Goal: Complete application form: Complete application form

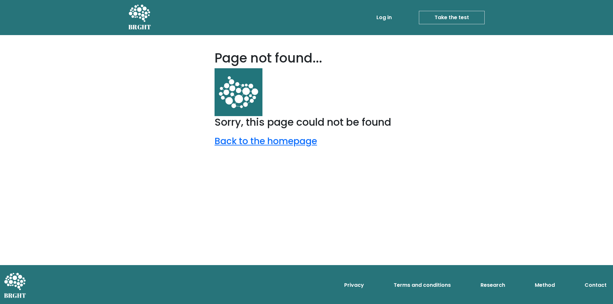
click at [472, 17] on link "Take the test" at bounding box center [452, 17] width 66 height 13
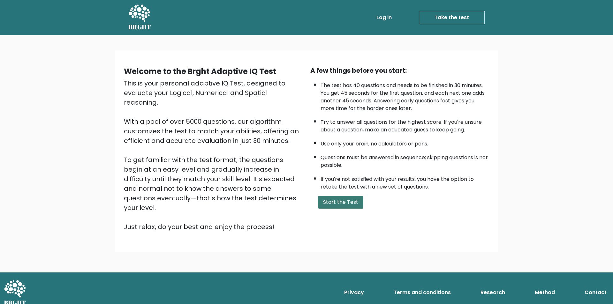
click at [337, 202] on button "Start the Test" at bounding box center [340, 202] width 45 height 13
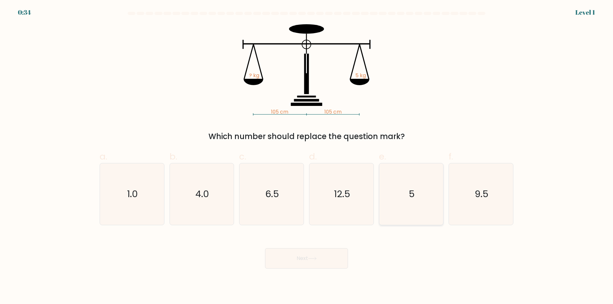
click at [410, 190] on text "5" at bounding box center [412, 194] width 6 height 13
click at [307, 157] on input "e. 5" at bounding box center [307, 154] width 0 height 4
radio input "true"
click at [316, 263] on button "Next" at bounding box center [306, 259] width 83 height 20
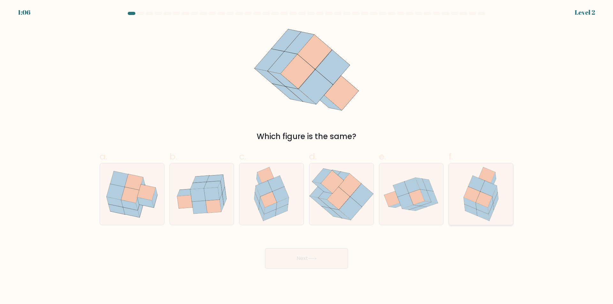
click at [485, 199] on icon at bounding box center [484, 200] width 16 height 16
click at [307, 157] on input "f." at bounding box center [307, 154] width 0 height 4
radio input "true"
click at [331, 258] on button "Next" at bounding box center [306, 259] width 83 height 20
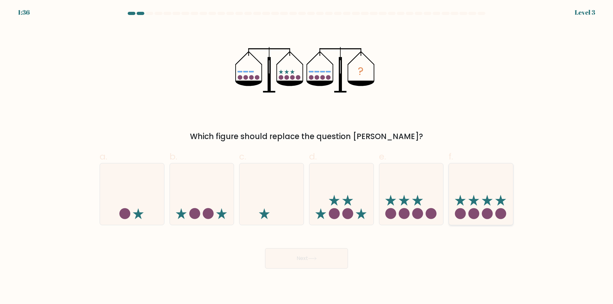
click at [474, 211] on circle at bounding box center [474, 213] width 11 height 11
click at [307, 157] on input "f." at bounding box center [307, 154] width 0 height 4
radio input "true"
click at [307, 255] on button "Next" at bounding box center [306, 259] width 83 height 20
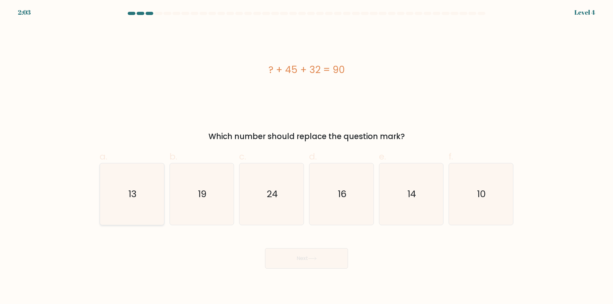
click at [155, 196] on icon "13" at bounding box center [132, 195] width 62 height 62
click at [307, 157] on input "a. 13" at bounding box center [307, 154] width 0 height 4
radio input "true"
click at [301, 263] on button "Next" at bounding box center [306, 259] width 83 height 20
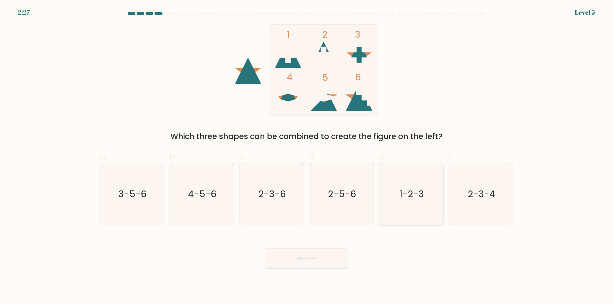
click at [407, 192] on text "1-2-3" at bounding box center [412, 194] width 25 height 13
click at [307, 157] on input "e. 1-2-3" at bounding box center [307, 154] width 0 height 4
radio input "true"
click at [308, 261] on button "Next" at bounding box center [306, 259] width 83 height 20
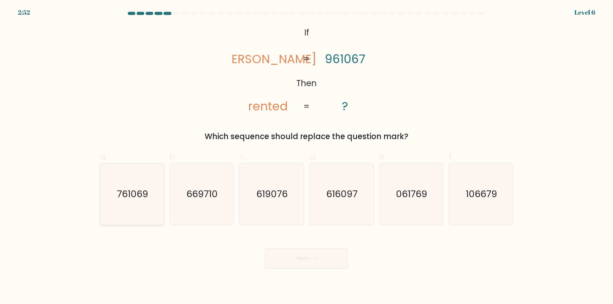
click at [147, 198] on text "761069" at bounding box center [132, 194] width 31 height 13
click at [307, 157] on input "a. 761069" at bounding box center [307, 154] width 0 height 4
radio input "true"
click at [329, 255] on button "Next" at bounding box center [306, 259] width 83 height 20
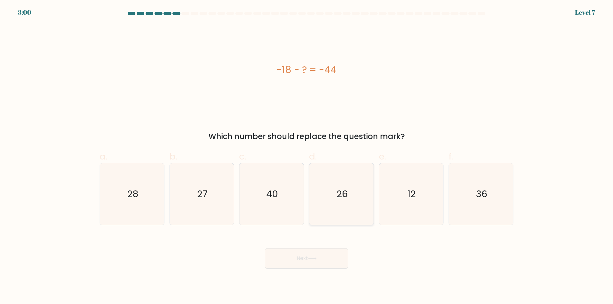
click at [343, 201] on icon "26" at bounding box center [342, 195] width 62 height 62
click at [307, 157] on input "d. 26" at bounding box center [307, 154] width 0 height 4
radio input "true"
click at [328, 260] on button "Next" at bounding box center [306, 259] width 83 height 20
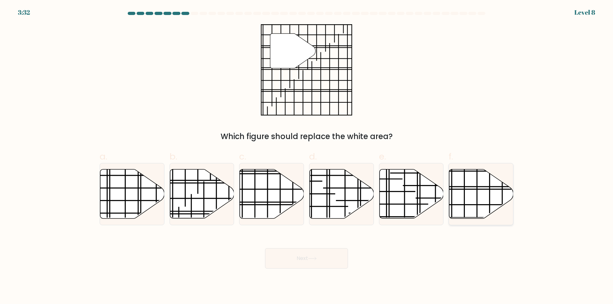
click at [477, 186] on icon at bounding box center [482, 194] width 64 height 49
click at [307, 157] on input "f." at bounding box center [307, 154] width 0 height 4
radio input "true"
click at [292, 255] on button "Next" at bounding box center [306, 259] width 83 height 20
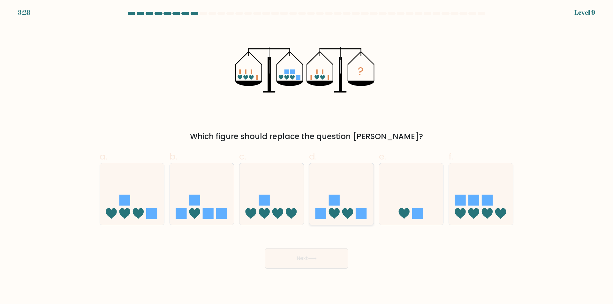
click at [356, 203] on icon at bounding box center [342, 194] width 64 height 53
click at [307, 157] on input "d." at bounding box center [307, 154] width 0 height 4
radio input "true"
click at [319, 260] on button "Next" at bounding box center [306, 259] width 83 height 20
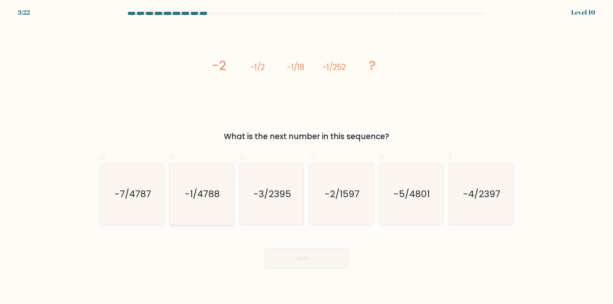
click at [213, 207] on icon "-1/4788" at bounding box center [202, 195] width 62 height 62
click at [307, 157] on input "b. -1/4788" at bounding box center [307, 154] width 0 height 4
radio input "true"
click at [309, 255] on button "Next" at bounding box center [306, 259] width 83 height 20
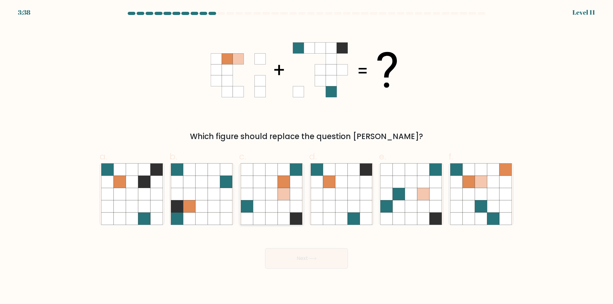
click at [268, 195] on icon at bounding box center [271, 194] width 12 height 12
click at [307, 157] on input "c." at bounding box center [307, 154] width 0 height 4
radio input "true"
click at [302, 257] on button "Next" at bounding box center [306, 259] width 83 height 20
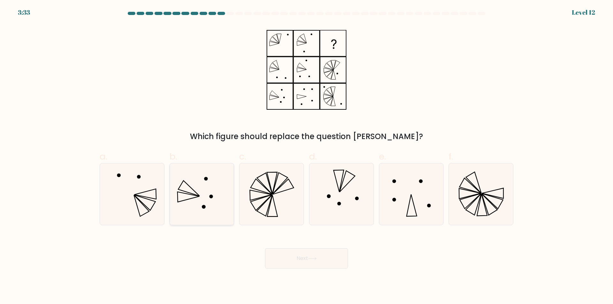
click at [224, 215] on icon at bounding box center [202, 195] width 62 height 62
click at [307, 157] on input "b." at bounding box center [307, 154] width 0 height 4
radio input "true"
click at [331, 257] on button "Next" at bounding box center [306, 259] width 83 height 20
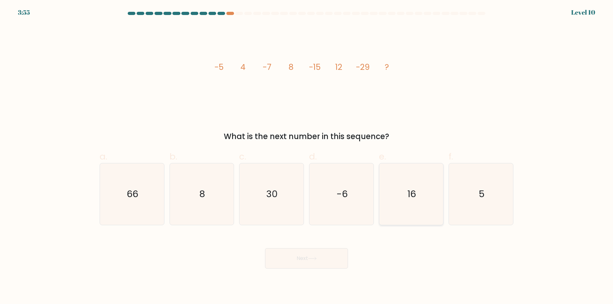
click at [416, 202] on icon "16" at bounding box center [412, 195] width 62 height 62
click at [307, 157] on input "e. 16" at bounding box center [307, 154] width 0 height 4
radio input "true"
click at [333, 259] on button "Next" at bounding box center [306, 259] width 83 height 20
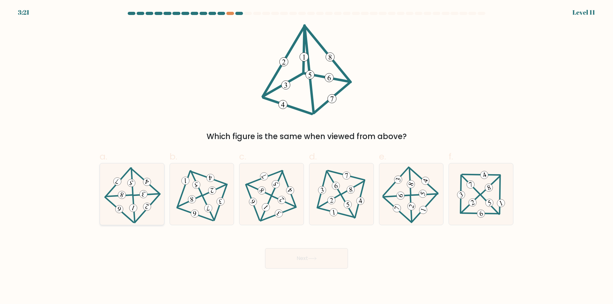
click at [157, 198] on 4 at bounding box center [147, 208] width 25 height 29
click at [307, 157] on input "a." at bounding box center [307, 154] width 0 height 4
radio input "true"
click at [308, 255] on button "Next" at bounding box center [306, 259] width 83 height 20
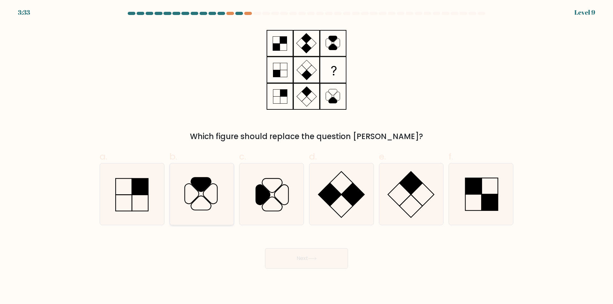
click at [224, 207] on icon at bounding box center [202, 195] width 62 height 62
click at [307, 157] on input "b." at bounding box center [307, 154] width 0 height 4
radio input "true"
click at [329, 252] on button "Next" at bounding box center [306, 259] width 83 height 20
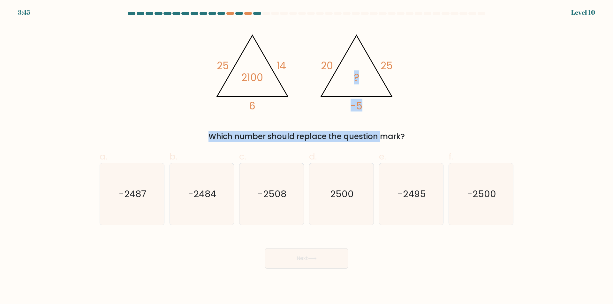
drag, startPoint x: 327, startPoint y: 129, endPoint x: 464, endPoint y: 114, distance: 137.3
click at [464, 114] on div "@import url('https://fonts.googleapis.com/css?family=Abril+Fatface:400,100,100i…" at bounding box center [307, 83] width 422 height 118
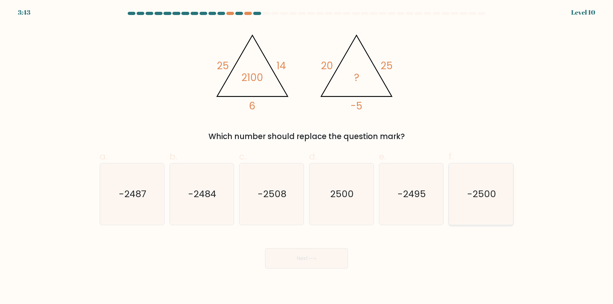
click at [484, 196] on text "-2500" at bounding box center [481, 194] width 29 height 13
click at [307, 157] on input "f. -2500" at bounding box center [307, 154] width 0 height 4
radio input "true"
click at [302, 262] on button "Next" at bounding box center [306, 259] width 83 height 20
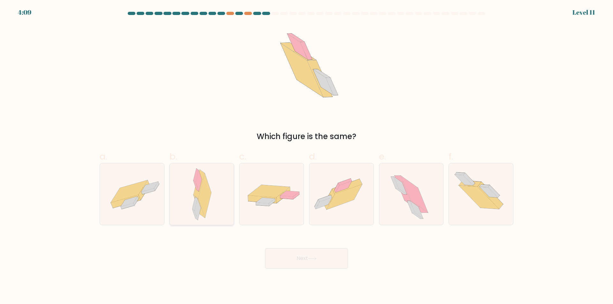
click at [213, 207] on div at bounding box center [202, 194] width 65 height 62
click at [307, 157] on input "b." at bounding box center [307, 154] width 0 height 4
radio input "true"
click at [316, 258] on icon at bounding box center [313, 259] width 8 height 3
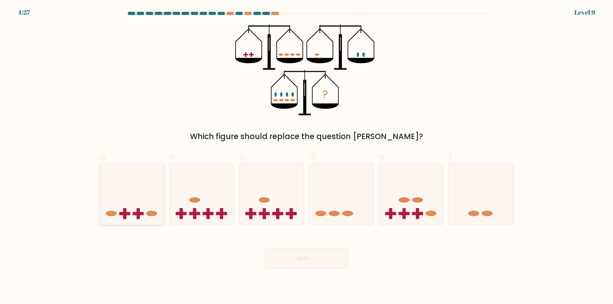
click at [155, 210] on icon at bounding box center [132, 194] width 64 height 53
click at [307, 157] on input "a." at bounding box center [307, 154] width 0 height 4
radio input "true"
click at [333, 252] on button "Next" at bounding box center [306, 259] width 83 height 20
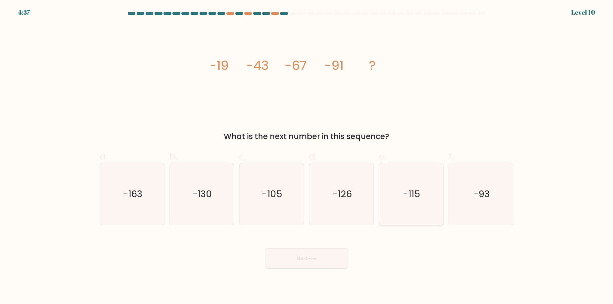
click at [395, 200] on icon "-115" at bounding box center [412, 195] width 62 height 62
click at [307, 157] on input "e. -115" at bounding box center [307, 154] width 0 height 4
radio input "true"
click at [316, 266] on button "Next" at bounding box center [306, 259] width 83 height 20
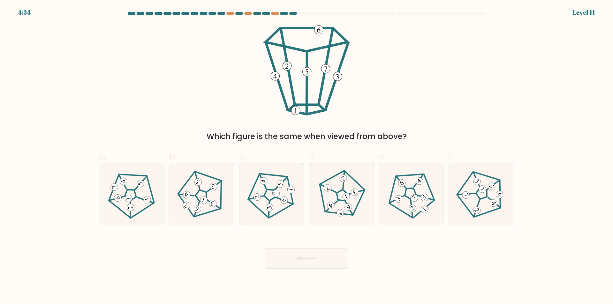
click at [324, 260] on button "Next" at bounding box center [306, 259] width 83 height 20
click at [488, 216] on icon at bounding box center [481, 194] width 49 height 49
click at [307, 157] on input "f." at bounding box center [307, 154] width 0 height 4
radio input "true"
click at [337, 258] on button "Next" at bounding box center [306, 259] width 83 height 20
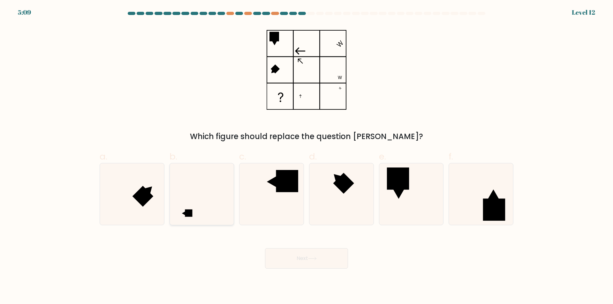
click at [215, 186] on icon at bounding box center [202, 195] width 62 height 62
click at [307, 157] on input "b." at bounding box center [307, 154] width 0 height 4
radio input "true"
click at [304, 253] on button "Next" at bounding box center [306, 259] width 83 height 20
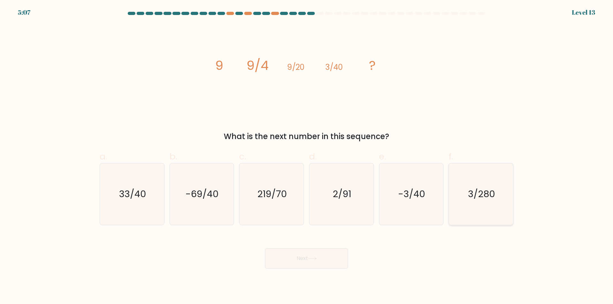
click at [491, 195] on text "3/280" at bounding box center [481, 194] width 27 height 13
click at [307, 157] on input "f. 3/280" at bounding box center [307, 154] width 0 height 4
radio input "true"
click at [332, 257] on button "Next" at bounding box center [306, 259] width 83 height 20
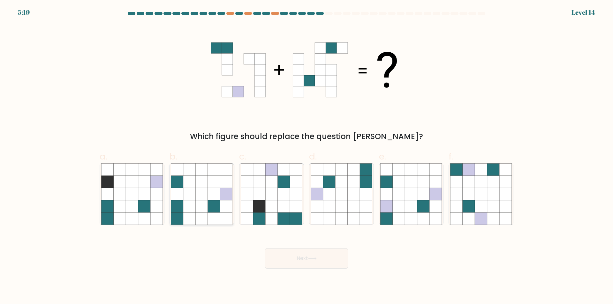
click at [202, 213] on icon at bounding box center [202, 207] width 12 height 12
click at [307, 157] on input "b." at bounding box center [307, 154] width 0 height 4
radio input "true"
click at [317, 251] on button "Next" at bounding box center [306, 259] width 83 height 20
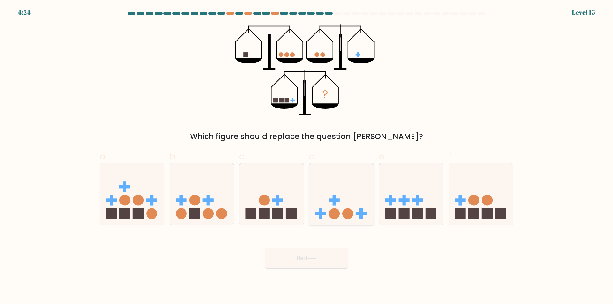
click at [351, 216] on circle at bounding box center [347, 213] width 11 height 11
click at [307, 157] on input "d." at bounding box center [307, 154] width 0 height 4
radio input "true"
click at [336, 255] on button "Next" at bounding box center [306, 259] width 83 height 20
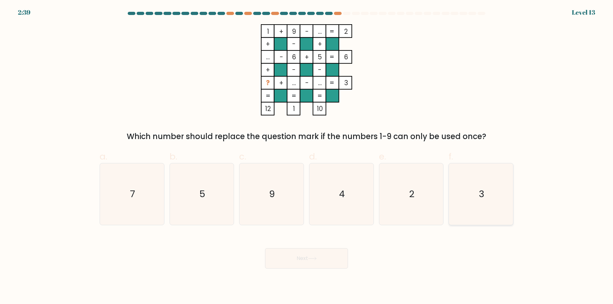
click at [484, 194] on text "3" at bounding box center [481, 194] width 5 height 13
click at [307, 157] on input "f. 3" at bounding box center [307, 154] width 0 height 4
radio input "true"
click at [318, 257] on button "Next" at bounding box center [306, 259] width 83 height 20
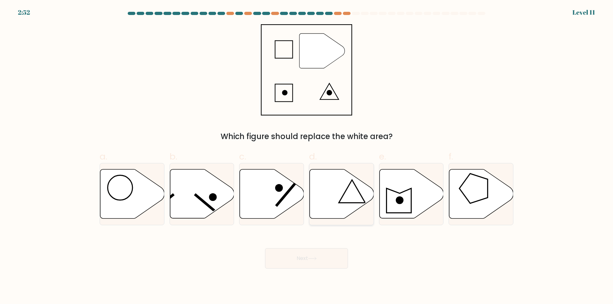
click at [328, 200] on icon at bounding box center [342, 194] width 64 height 49
click at [307, 157] on input "d." at bounding box center [307, 154] width 0 height 4
radio input "true"
click at [324, 258] on button "Next" at bounding box center [306, 259] width 83 height 20
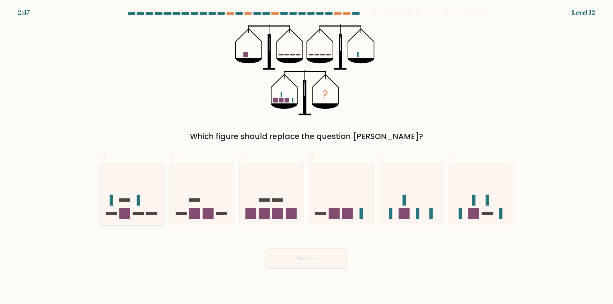
click at [158, 211] on icon at bounding box center [132, 194] width 64 height 53
click at [307, 157] on input "a." at bounding box center [307, 154] width 0 height 4
radio input "true"
click at [290, 264] on button "Next" at bounding box center [306, 259] width 83 height 20
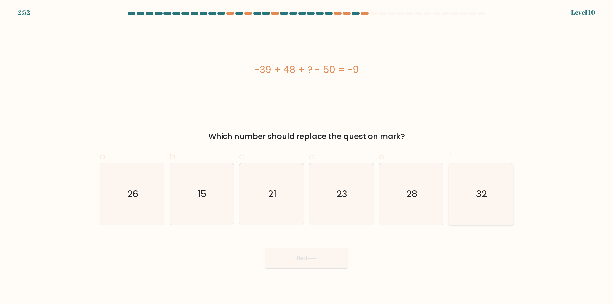
click at [488, 201] on icon "32" at bounding box center [481, 195] width 62 height 62
click at [307, 157] on input "f. 32" at bounding box center [307, 154] width 0 height 4
radio input "true"
click at [334, 258] on button "Next" at bounding box center [306, 259] width 83 height 20
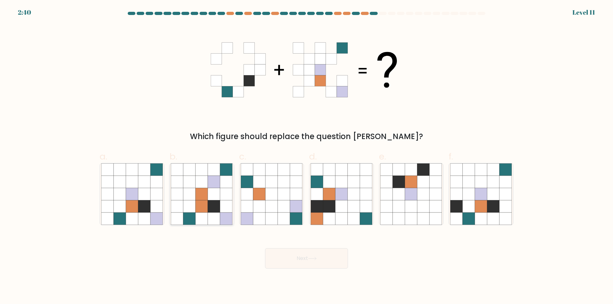
click at [206, 210] on icon at bounding box center [202, 207] width 12 height 12
click at [307, 157] on input "b." at bounding box center [307, 154] width 0 height 4
radio input "true"
click at [294, 255] on button "Next" at bounding box center [306, 259] width 83 height 20
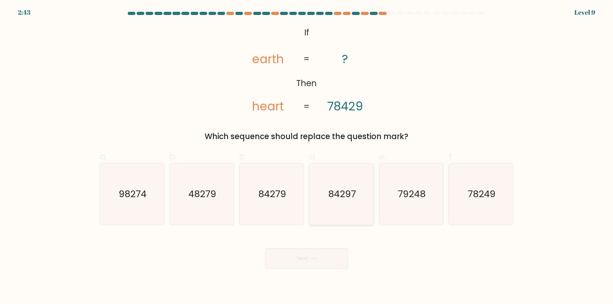
click at [336, 203] on icon "84297" at bounding box center [342, 195] width 62 height 62
click at [307, 157] on input "d. 84297" at bounding box center [307, 154] width 0 height 4
radio input "true"
click at [313, 256] on button "Next" at bounding box center [306, 259] width 83 height 20
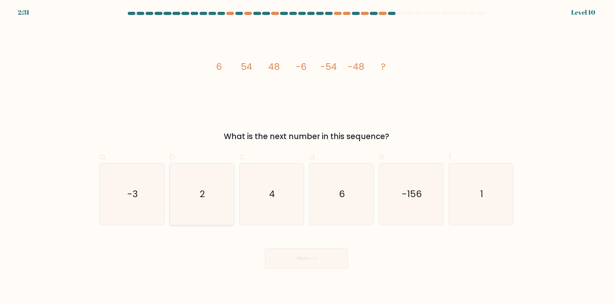
click at [214, 206] on icon "2" at bounding box center [202, 195] width 62 height 62
click at [307, 157] on input "b. 2" at bounding box center [307, 154] width 0 height 4
radio input "true"
click at [304, 259] on button "Next" at bounding box center [306, 259] width 83 height 20
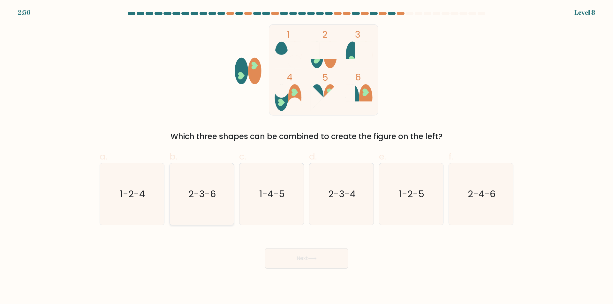
click at [218, 202] on icon "2-3-6" at bounding box center [202, 195] width 62 height 62
click at [307, 157] on input "b. 2-3-6" at bounding box center [307, 154] width 0 height 4
radio input "true"
click at [284, 259] on button "Next" at bounding box center [306, 259] width 83 height 20
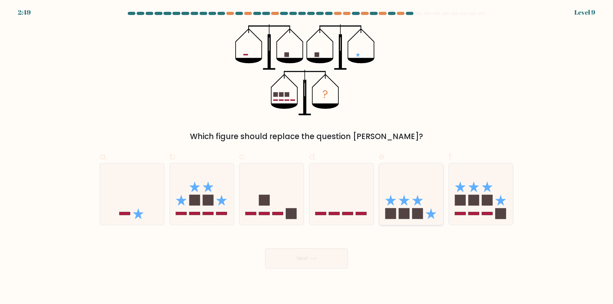
click at [423, 201] on icon at bounding box center [412, 194] width 64 height 53
click at [307, 157] on input "e." at bounding box center [307, 154] width 0 height 4
radio input "true"
click at [321, 254] on button "Next" at bounding box center [306, 259] width 83 height 20
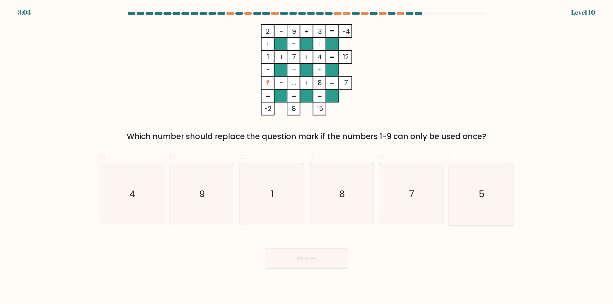
click at [500, 182] on icon "5" at bounding box center [481, 195] width 62 height 62
click at [307, 157] on input "f. 5" at bounding box center [307, 154] width 0 height 4
radio input "true"
click at [312, 253] on button "Next" at bounding box center [306, 259] width 83 height 20
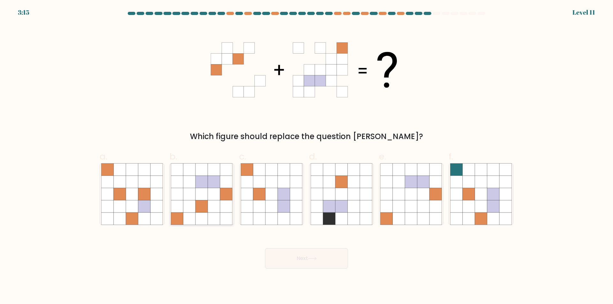
click at [219, 206] on icon at bounding box center [214, 207] width 12 height 12
click at [307, 157] on input "b." at bounding box center [307, 154] width 0 height 4
radio input "true"
click at [334, 260] on button "Next" at bounding box center [306, 259] width 83 height 20
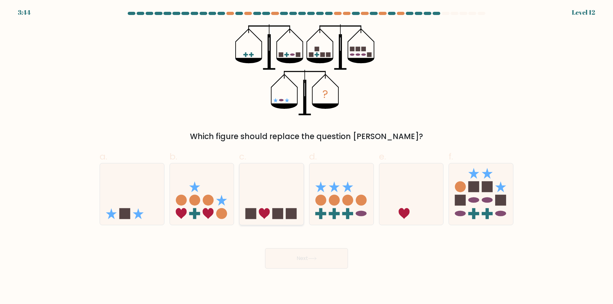
click at [286, 204] on icon at bounding box center [272, 194] width 64 height 53
click at [307, 157] on input "c." at bounding box center [307, 154] width 0 height 4
radio input "true"
click at [129, 195] on icon at bounding box center [132, 194] width 64 height 53
click at [307, 157] on input "a." at bounding box center [307, 154] width 0 height 4
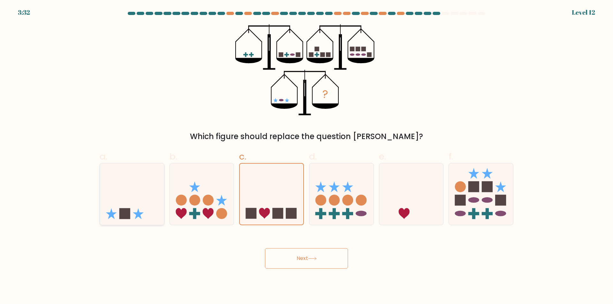
radio input "true"
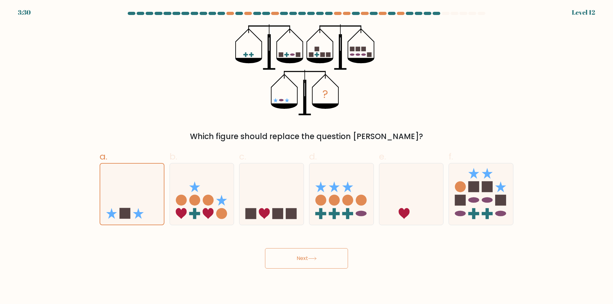
click at [305, 257] on button "Next" at bounding box center [306, 259] width 83 height 20
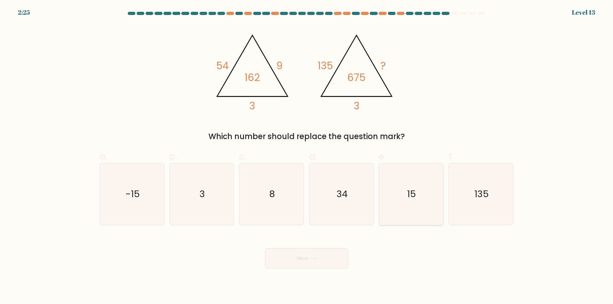
click at [416, 195] on text "15" at bounding box center [412, 194] width 9 height 13
click at [307, 157] on input "e. 15" at bounding box center [307, 154] width 0 height 4
radio input "true"
click at [321, 257] on button "Next" at bounding box center [306, 259] width 83 height 20
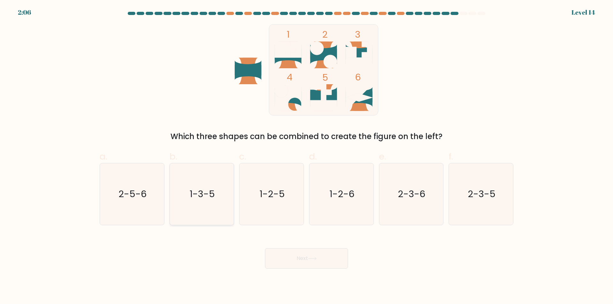
click at [210, 199] on text "1-3-5" at bounding box center [202, 194] width 25 height 13
click at [307, 157] on input "b. 1-3-5" at bounding box center [307, 154] width 0 height 4
radio input "true"
click at [293, 256] on button "Next" at bounding box center [306, 259] width 83 height 20
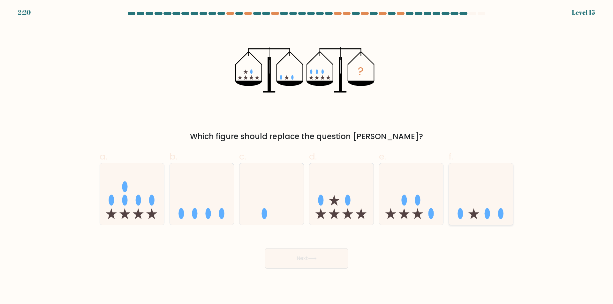
click at [472, 194] on icon at bounding box center [481, 194] width 64 height 53
click at [307, 157] on input "f." at bounding box center [307, 154] width 0 height 4
radio input "true"
click at [325, 259] on button "Next" at bounding box center [306, 259] width 83 height 20
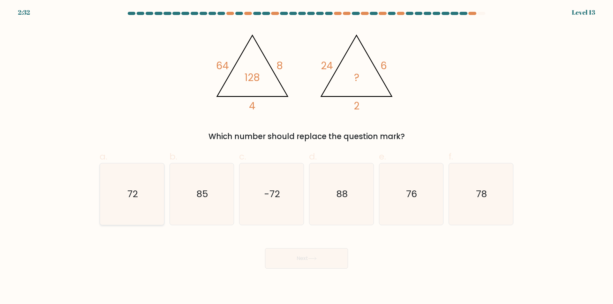
click at [136, 203] on icon "72" at bounding box center [132, 195] width 62 height 62
click at [307, 157] on input "a. 72" at bounding box center [307, 154] width 0 height 4
radio input "true"
click at [324, 261] on button "Next" at bounding box center [306, 259] width 83 height 20
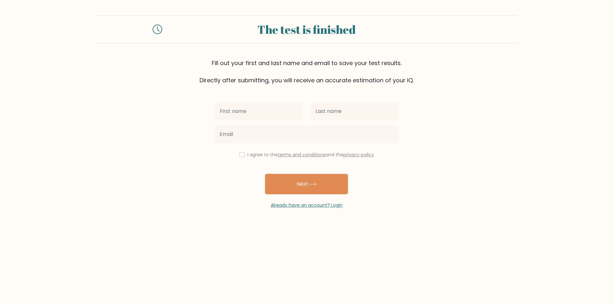
click at [268, 108] on input "text" at bounding box center [259, 112] width 88 height 18
type input "[PERSON_NAME]"
click at [325, 118] on input "text" at bounding box center [355, 112] width 88 height 18
type input "Mutunga"
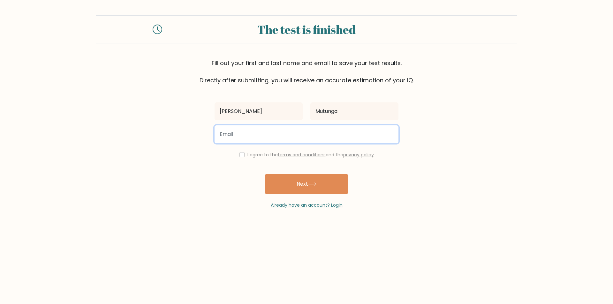
click at [290, 132] on input "email" at bounding box center [307, 135] width 184 height 18
type input "[EMAIL_ADDRESS][DOMAIN_NAME]"
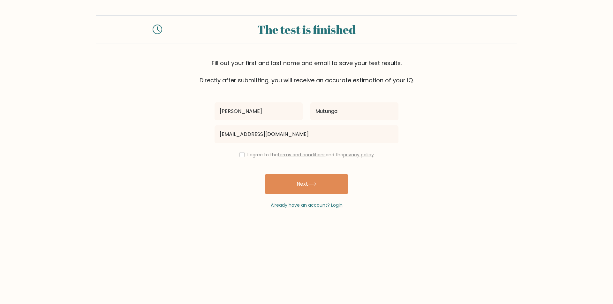
click at [245, 157] on div "I agree to the terms and conditions and the privacy policy" at bounding box center [307, 155] width 192 height 8
click at [242, 155] on input "checkbox" at bounding box center [242, 154] width 5 height 5
checkbox input "true"
click at [303, 184] on button "Next" at bounding box center [306, 184] width 83 height 20
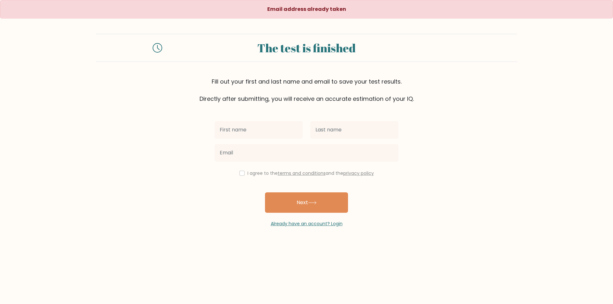
click at [276, 127] on input "text" at bounding box center [259, 130] width 88 height 18
click at [279, 135] on input "text" at bounding box center [259, 130] width 88 height 18
type input "[PERSON_NAME]"
click at [311, 136] on input "text" at bounding box center [355, 130] width 88 height 18
type input "Mutunga"
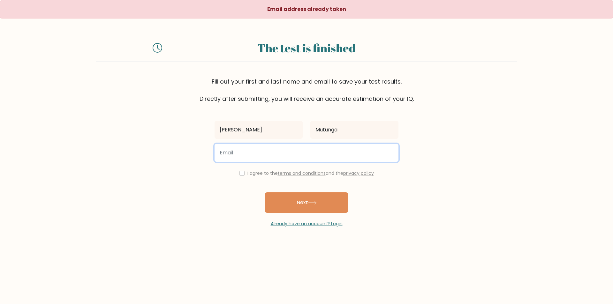
click at [314, 157] on input "email" at bounding box center [307, 153] width 184 height 18
type input "talithajohnson30@gmail.com"
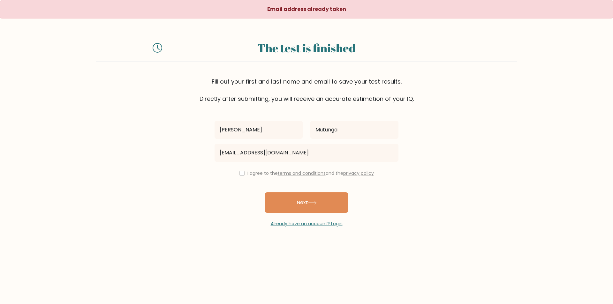
click at [248, 174] on label "I agree to the terms and conditions and the privacy policy" at bounding box center [311, 173] width 127 height 6
click at [242, 171] on input "checkbox" at bounding box center [242, 173] width 5 height 5
checkbox input "true"
click at [300, 202] on button "Next" at bounding box center [306, 203] width 83 height 20
click at [286, 132] on input "text" at bounding box center [259, 130] width 88 height 18
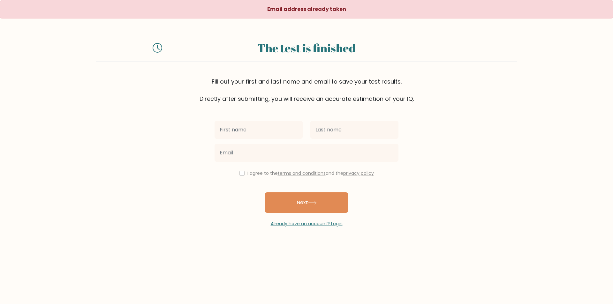
type input "[PERSON_NAME]"
click at [334, 131] on input "text" at bounding box center [355, 130] width 88 height 18
type input "Mutunga"
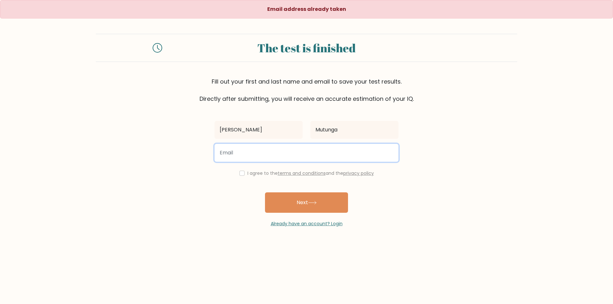
click at [310, 156] on input "email" at bounding box center [307, 153] width 184 height 18
type input "carrieflinch@gmail.com"
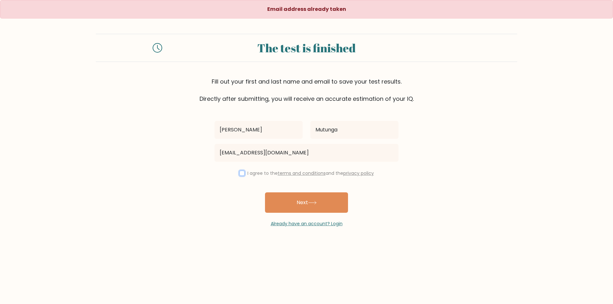
click at [240, 173] on input "checkbox" at bounding box center [242, 173] width 5 height 5
checkbox input "true"
click at [283, 202] on button "Next" at bounding box center [306, 203] width 83 height 20
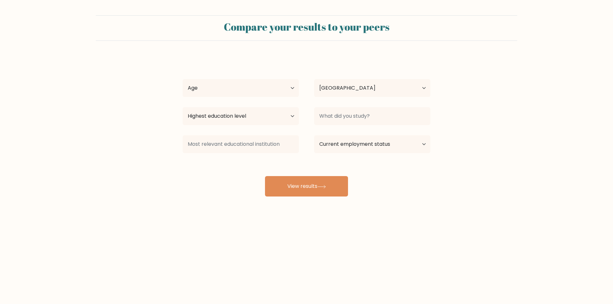
select select "CA"
click at [281, 89] on select "Age Under [DEMOGRAPHIC_DATA] [DEMOGRAPHIC_DATA] [DEMOGRAPHIC_DATA] [DEMOGRAPHIC…" at bounding box center [241, 88] width 116 height 18
select select "18_24"
click at [183, 79] on select "Age Under 18 years old 18-24 years old 25-34 years old 35-44 years old 45-54 ye…" at bounding box center [241, 88] width 116 height 18
click at [342, 91] on select "Country Afghanistan Albania Algeria American Samoa Andorra Angola Anguilla Anta…" at bounding box center [372, 88] width 116 height 18
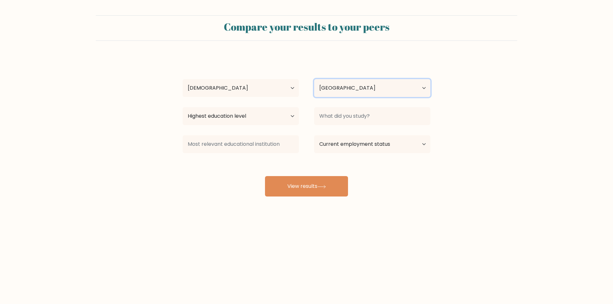
select select "KE"
click at [314, 79] on select "Country Afghanistan Albania Algeria American Samoa Andorra Angola Anguilla Anta…" at bounding box center [372, 88] width 116 height 18
click at [267, 121] on select "Highest education level No schooling Primary Lower Secondary Upper Secondary Oc…" at bounding box center [241, 116] width 116 height 18
select select "bachelors_degree"
click at [183, 107] on select "Highest education level No schooling Primary Lower Secondary Upper Secondary Oc…" at bounding box center [241, 116] width 116 height 18
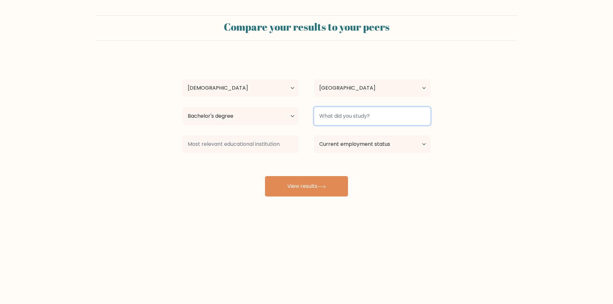
click at [350, 119] on input at bounding box center [372, 116] width 116 height 18
type input "animal science"
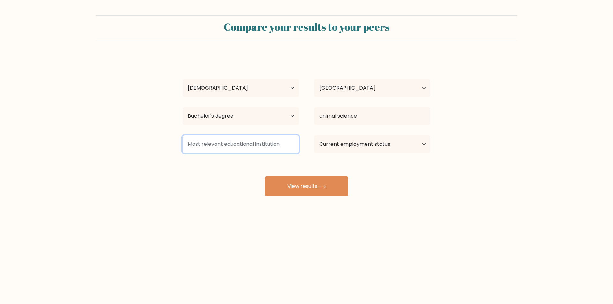
click at [259, 141] on input at bounding box center [241, 144] width 116 height 18
type input "kenyatta university"
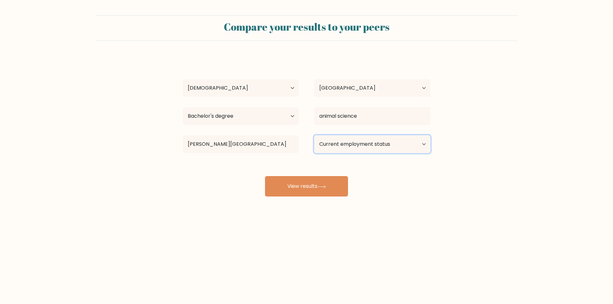
click at [332, 147] on select "Current employment status Employed Student Retired Other / prefer not to answer" at bounding box center [372, 144] width 116 height 18
select select "student"
click at [314, 135] on select "Current employment status Employed Student Retired Other / prefer not to answer" at bounding box center [372, 144] width 116 height 18
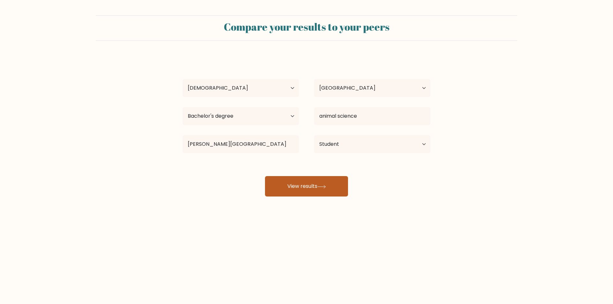
click at [331, 184] on button "View results" at bounding box center [306, 186] width 83 height 20
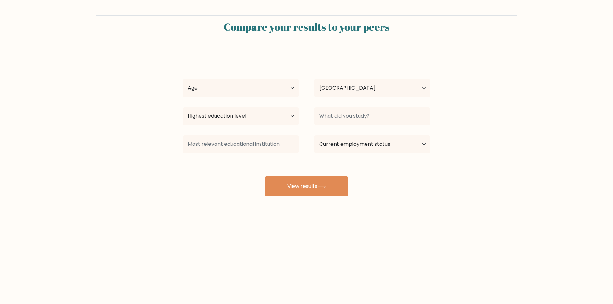
select select "CA"
click at [330, 186] on button "View results" at bounding box center [306, 186] width 83 height 20
click at [263, 90] on select "Age Under [DEMOGRAPHIC_DATA] [DEMOGRAPHIC_DATA] [DEMOGRAPHIC_DATA] [DEMOGRAPHIC…" at bounding box center [241, 88] width 116 height 18
select select "18_24"
click at [183, 79] on select "Age Under [DEMOGRAPHIC_DATA] [DEMOGRAPHIC_DATA] [DEMOGRAPHIC_DATA] [DEMOGRAPHIC…" at bounding box center [241, 88] width 116 height 18
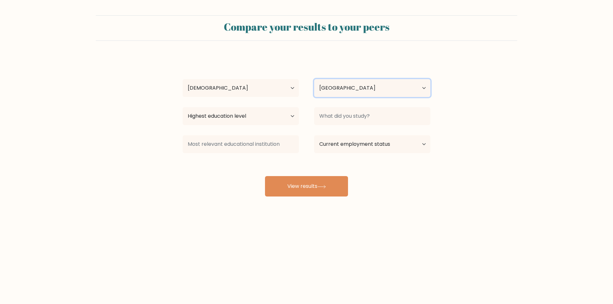
click at [342, 84] on select "Country [GEOGRAPHIC_DATA] [GEOGRAPHIC_DATA] [GEOGRAPHIC_DATA] [US_STATE] [GEOGR…" at bounding box center [372, 88] width 116 height 18
select select "KE"
click at [314, 79] on select "Country [GEOGRAPHIC_DATA] [GEOGRAPHIC_DATA] [GEOGRAPHIC_DATA] [US_STATE] [GEOGR…" at bounding box center [372, 88] width 116 height 18
click at [288, 113] on select "Highest education level No schooling Primary Lower Secondary Upper Secondary Oc…" at bounding box center [241, 116] width 116 height 18
select select "bachelors_degree"
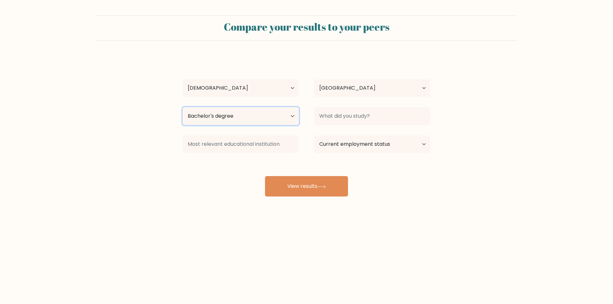
click at [183, 107] on select "Highest education level No schooling Primary Lower Secondary Upper Secondary Oc…" at bounding box center [241, 116] width 116 height 18
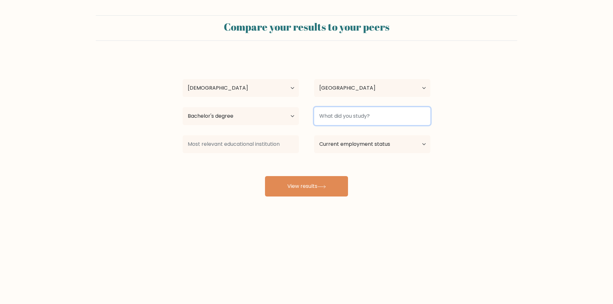
click at [351, 120] on input at bounding box center [372, 116] width 116 height 18
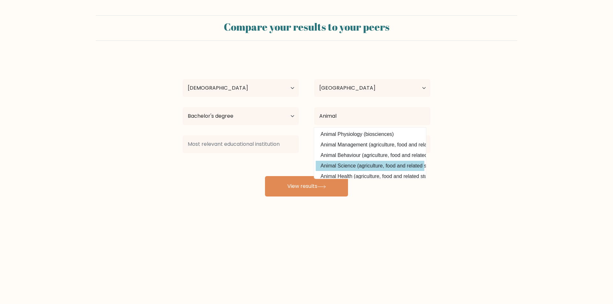
click at [351, 164] on div "[PERSON_NAME] Age Under [DEMOGRAPHIC_DATA] [DEMOGRAPHIC_DATA] [DEMOGRAPHIC_DATA…" at bounding box center [307, 126] width 256 height 141
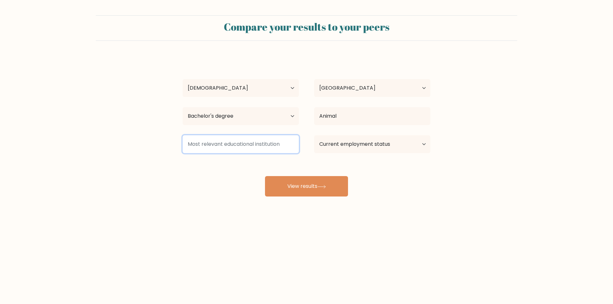
click at [274, 146] on input at bounding box center [241, 144] width 116 height 18
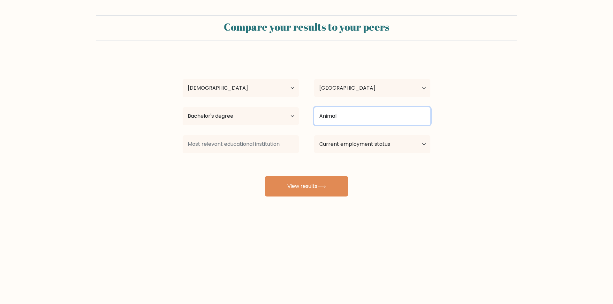
click at [351, 117] on input "Animal" at bounding box center [372, 116] width 116 height 18
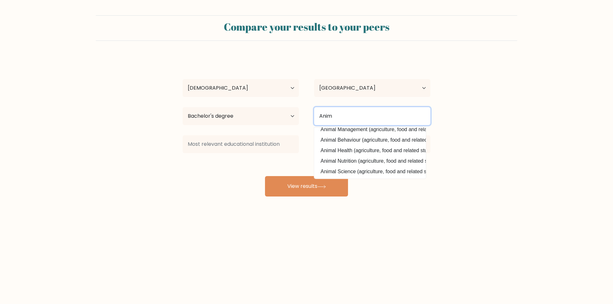
scroll to position [41, 0]
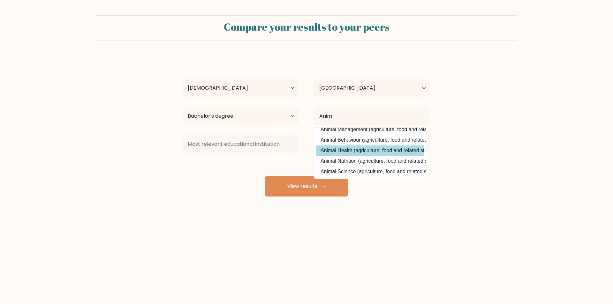
click at [392, 147] on div "[PERSON_NAME] Age Under [DEMOGRAPHIC_DATA] [DEMOGRAPHIC_DATA] [DEMOGRAPHIC_DATA…" at bounding box center [307, 126] width 256 height 141
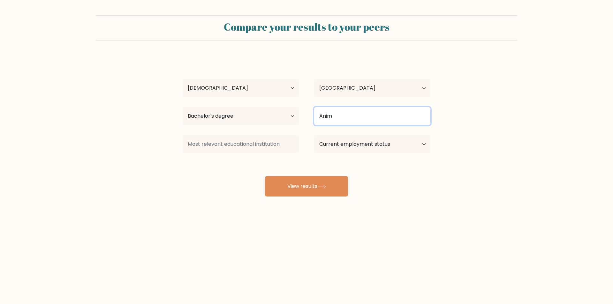
click at [376, 120] on input "Anim" at bounding box center [372, 116] width 116 height 18
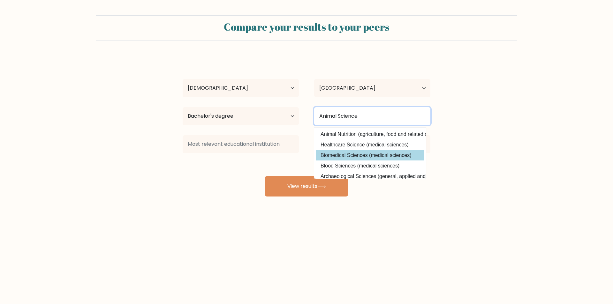
scroll to position [47, 0]
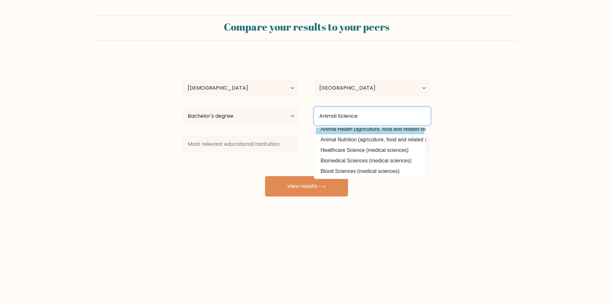
type input "Animal Science"
click at [382, 132] on div "[PERSON_NAME] Age Under [DEMOGRAPHIC_DATA] [DEMOGRAPHIC_DATA] [DEMOGRAPHIC_DATA…" at bounding box center [307, 126] width 256 height 141
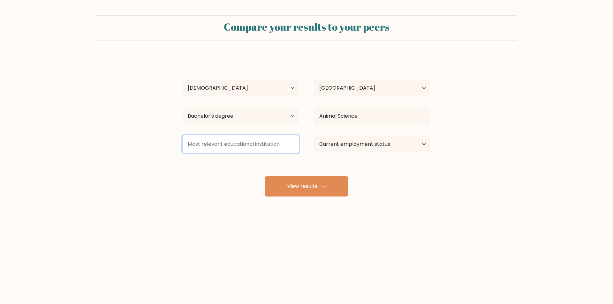
click at [282, 145] on input at bounding box center [241, 144] width 116 height 18
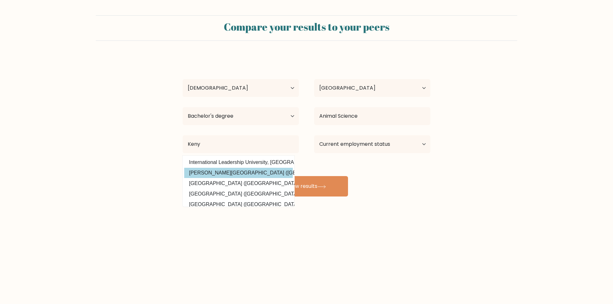
click at [275, 173] on div "[PERSON_NAME] Age Under [DEMOGRAPHIC_DATA] [DEMOGRAPHIC_DATA] [DEMOGRAPHIC_DATA…" at bounding box center [307, 126] width 256 height 141
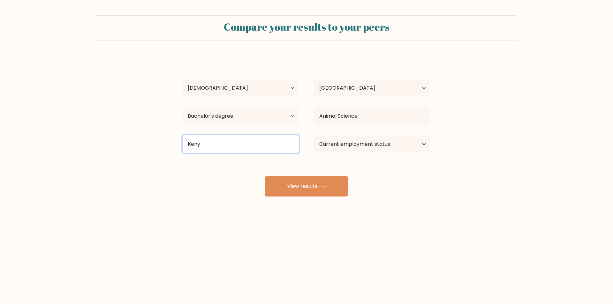
click at [272, 145] on input "Keny" at bounding box center [241, 144] width 116 height 18
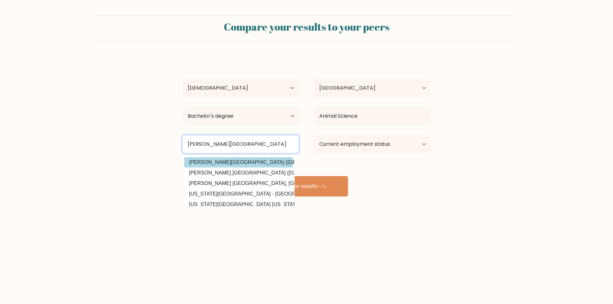
type input "[PERSON_NAME][GEOGRAPHIC_DATA]"
click at [252, 167] on div "[PERSON_NAME] Age Under [DEMOGRAPHIC_DATA] [DEMOGRAPHIC_DATA] [DEMOGRAPHIC_DATA…" at bounding box center [307, 126] width 256 height 141
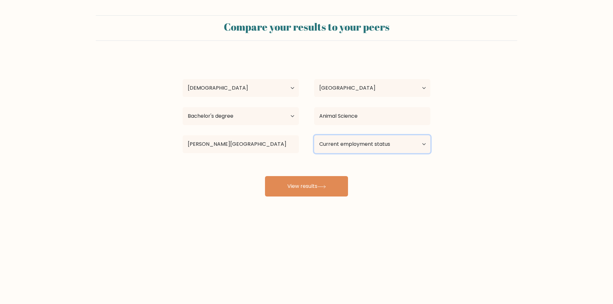
click at [357, 140] on select "Current employment status Employed Student Retired Other / prefer not to answer" at bounding box center [372, 144] width 116 height 18
select select "student"
click at [314, 135] on select "Current employment status Employed Student Retired Other / prefer not to answer" at bounding box center [372, 144] width 116 height 18
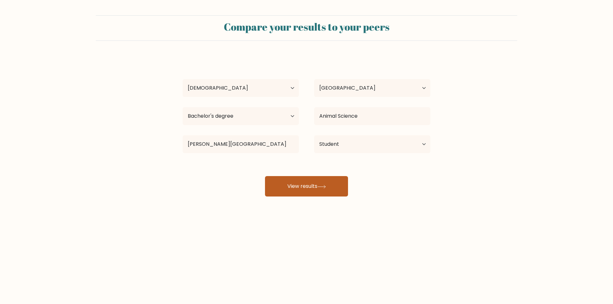
click at [330, 182] on button "View results" at bounding box center [306, 186] width 83 height 20
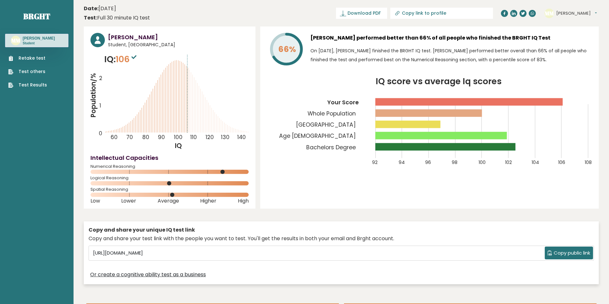
click at [330, 182] on div "66% [PERSON_NAME] performed better than 66% of all people who finished the BRGH…" at bounding box center [429, 118] width 338 height 182
